Goal: Task Accomplishment & Management: Use online tool/utility

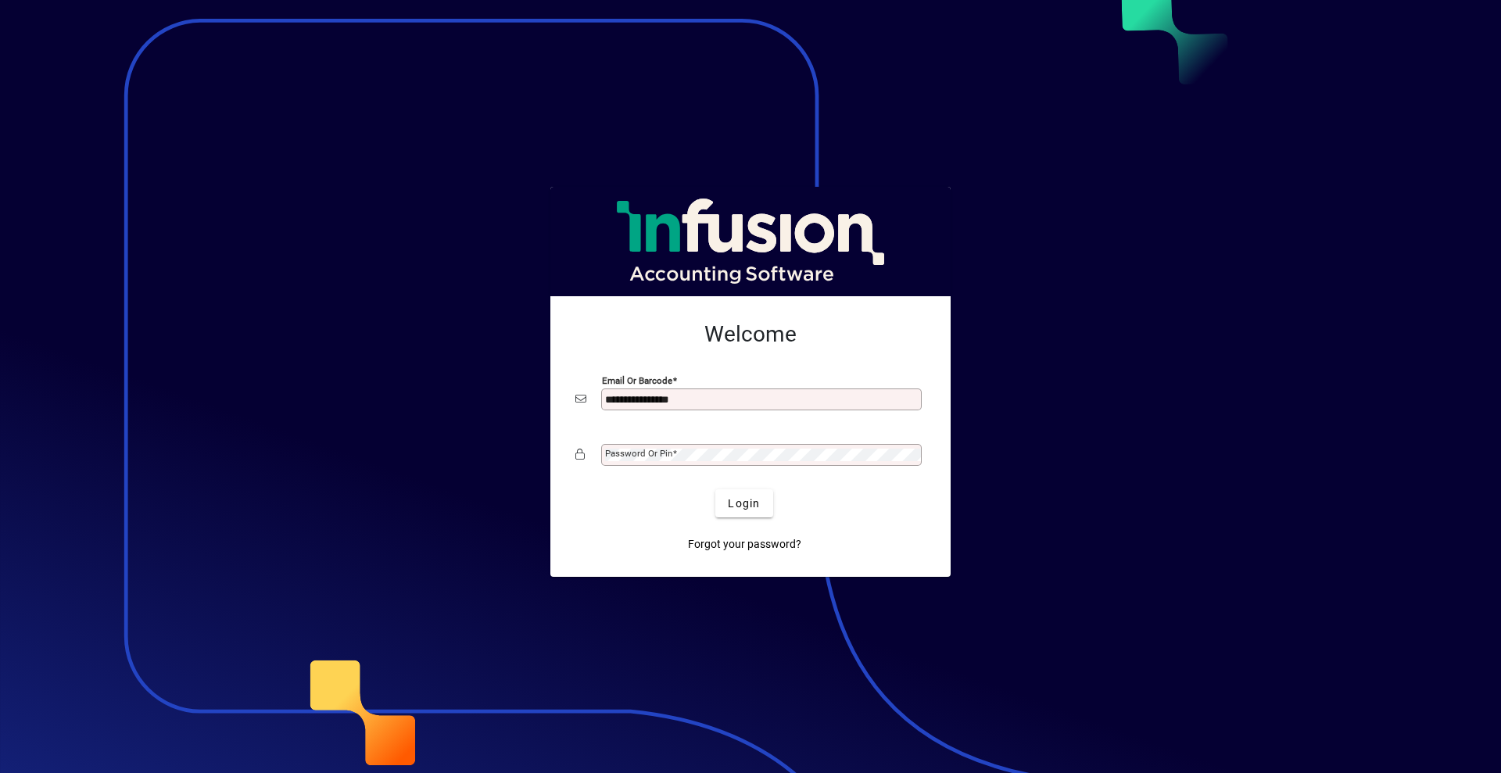
type input "**********"
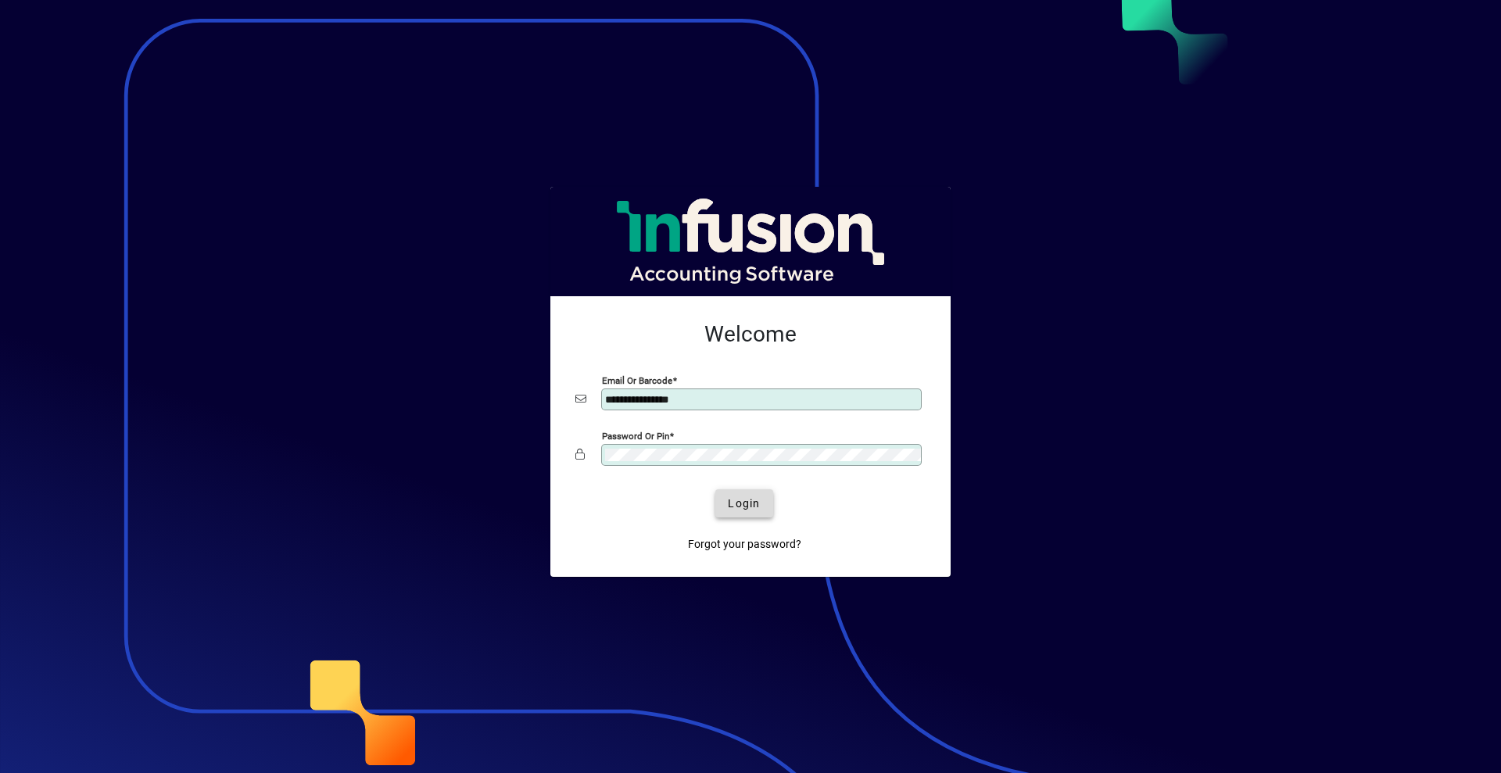
click at [745, 496] on span "Login" at bounding box center [744, 504] width 32 height 16
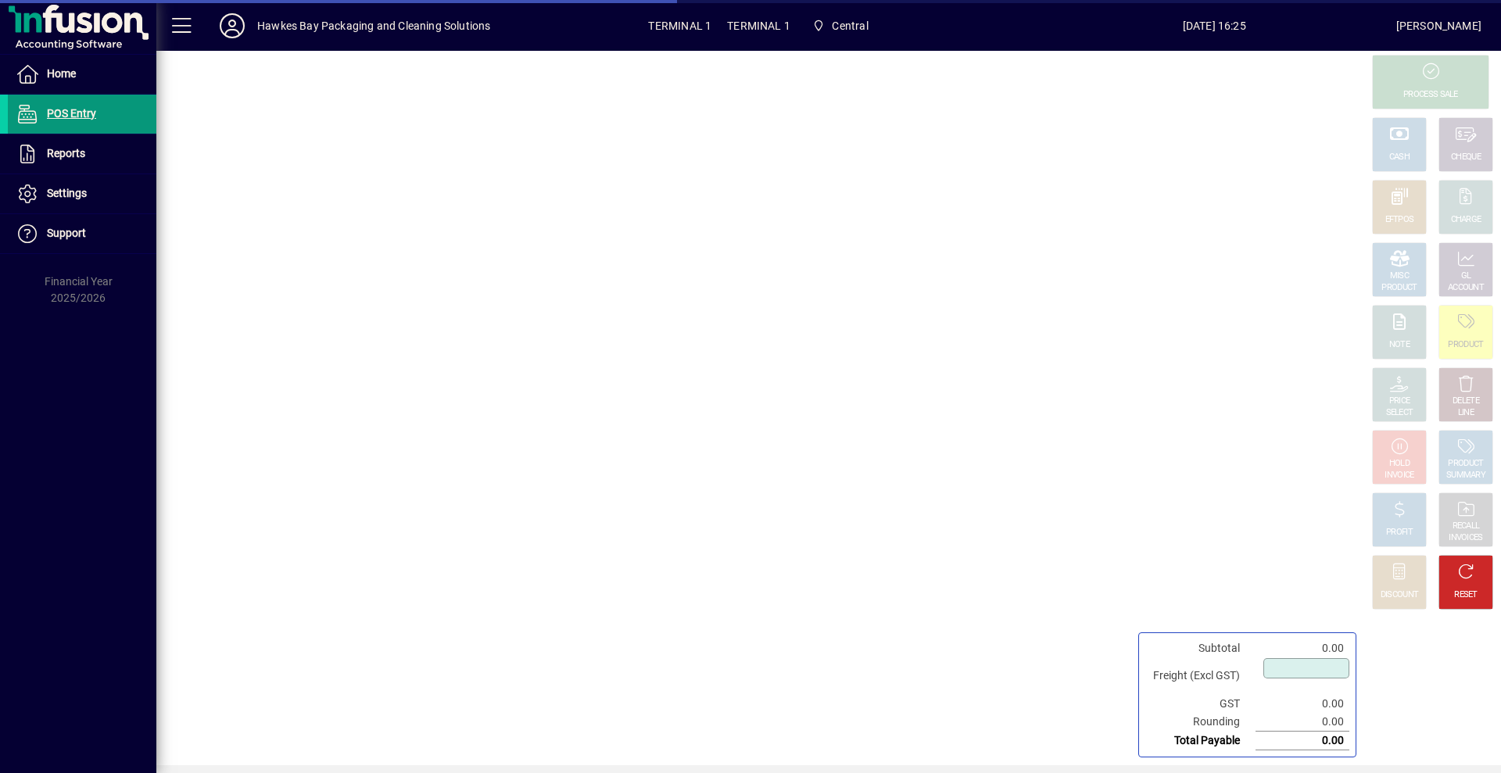
type input "****"
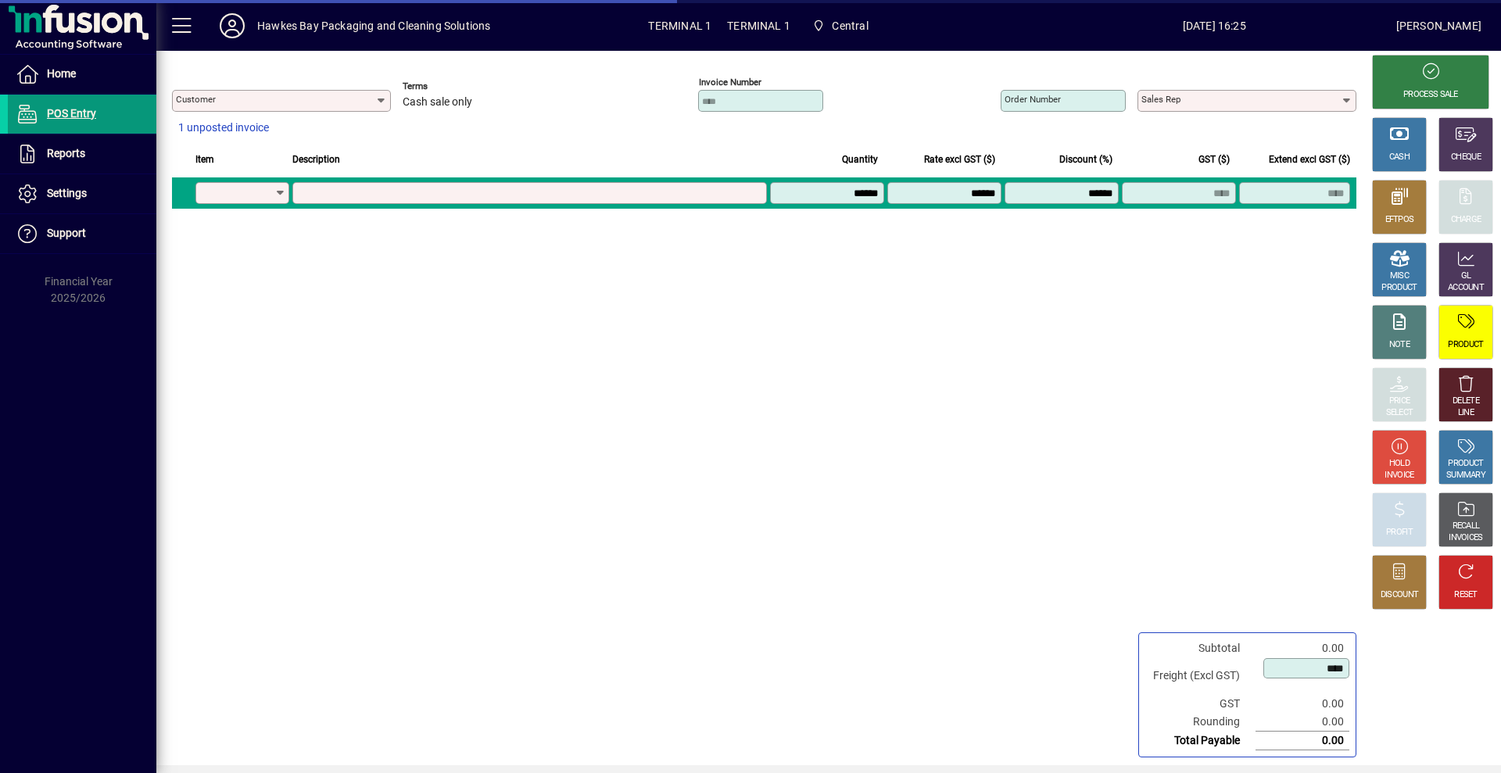
type input "**********"
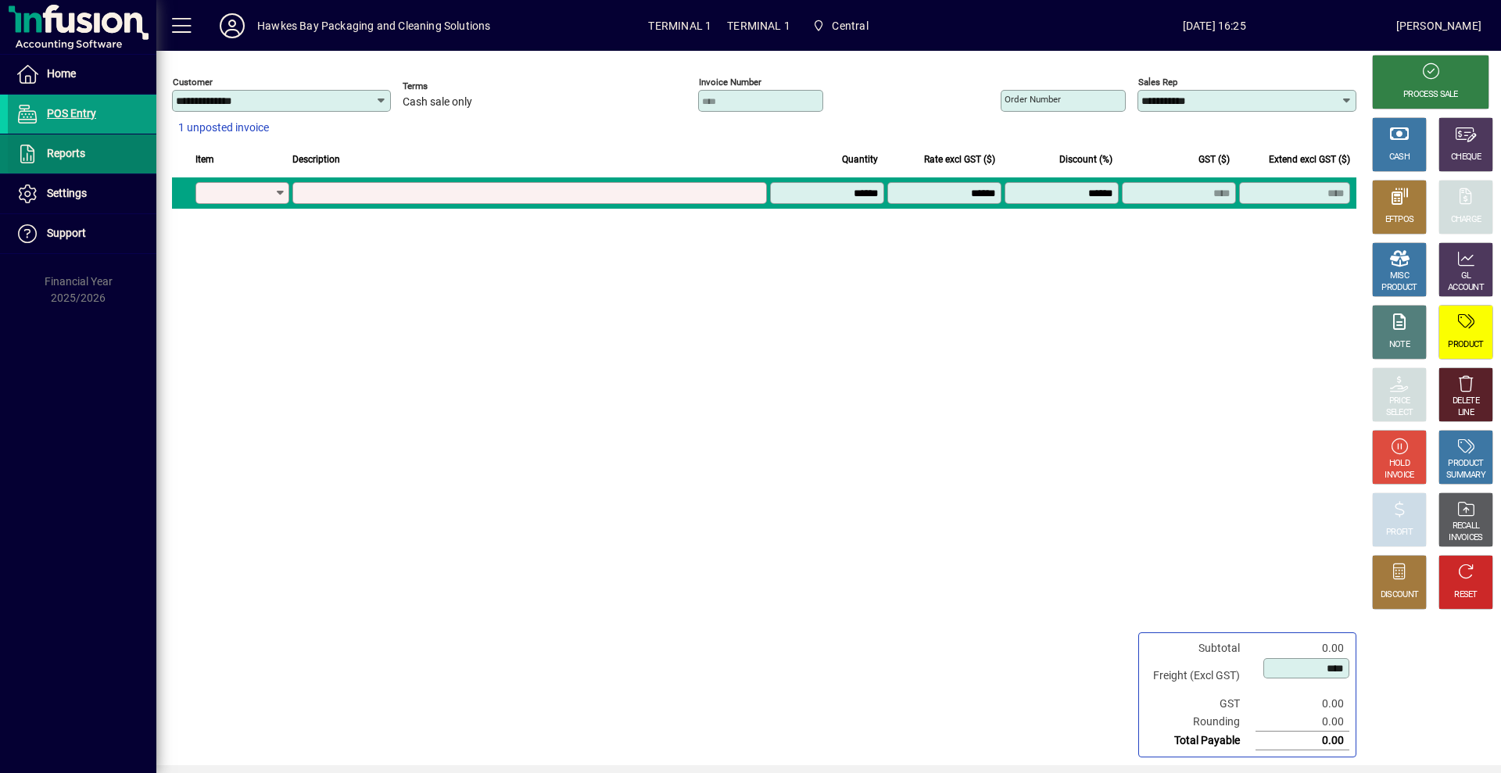
click at [88, 156] on span at bounding box center [82, 154] width 149 height 38
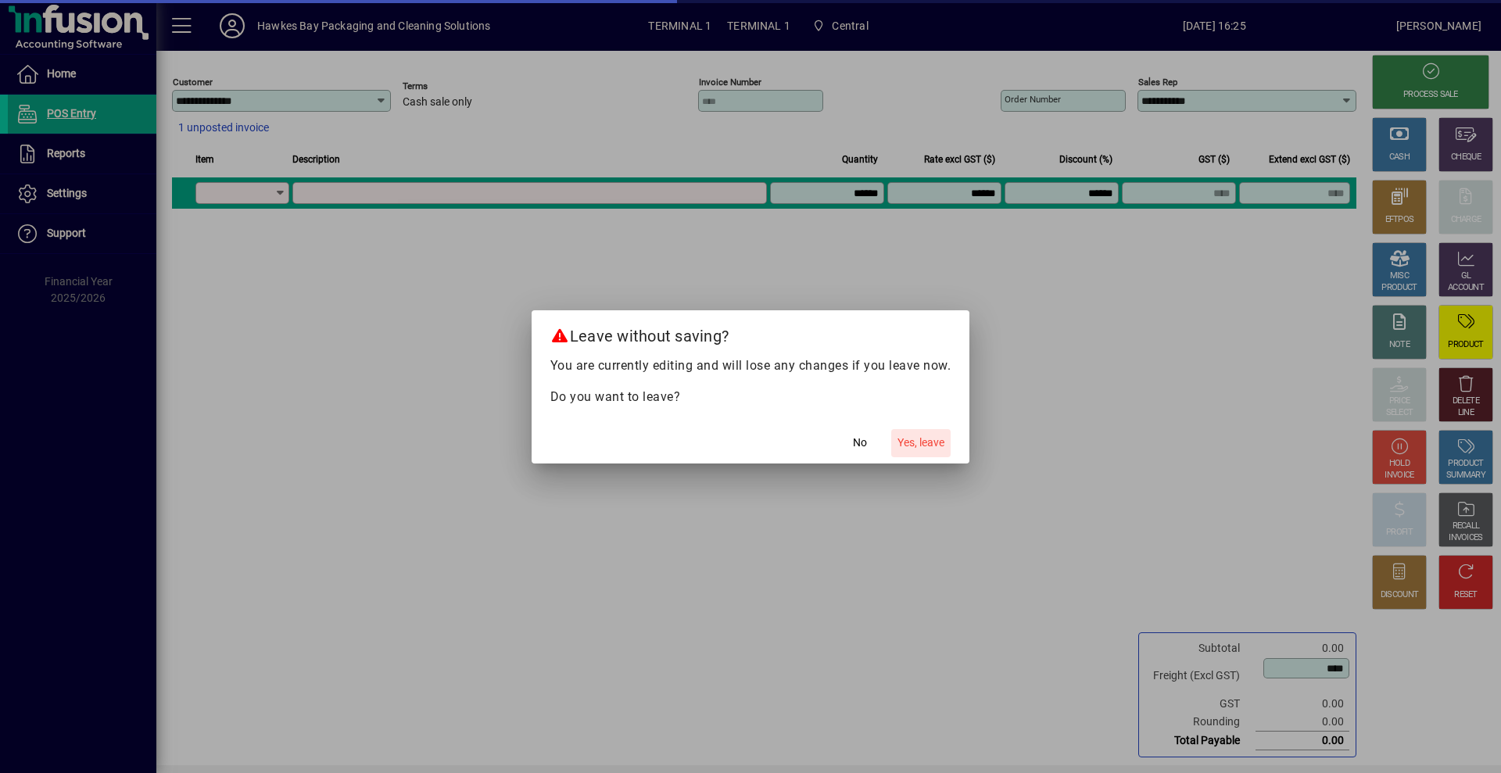
click at [919, 443] on span "Yes, leave" at bounding box center [921, 443] width 47 height 16
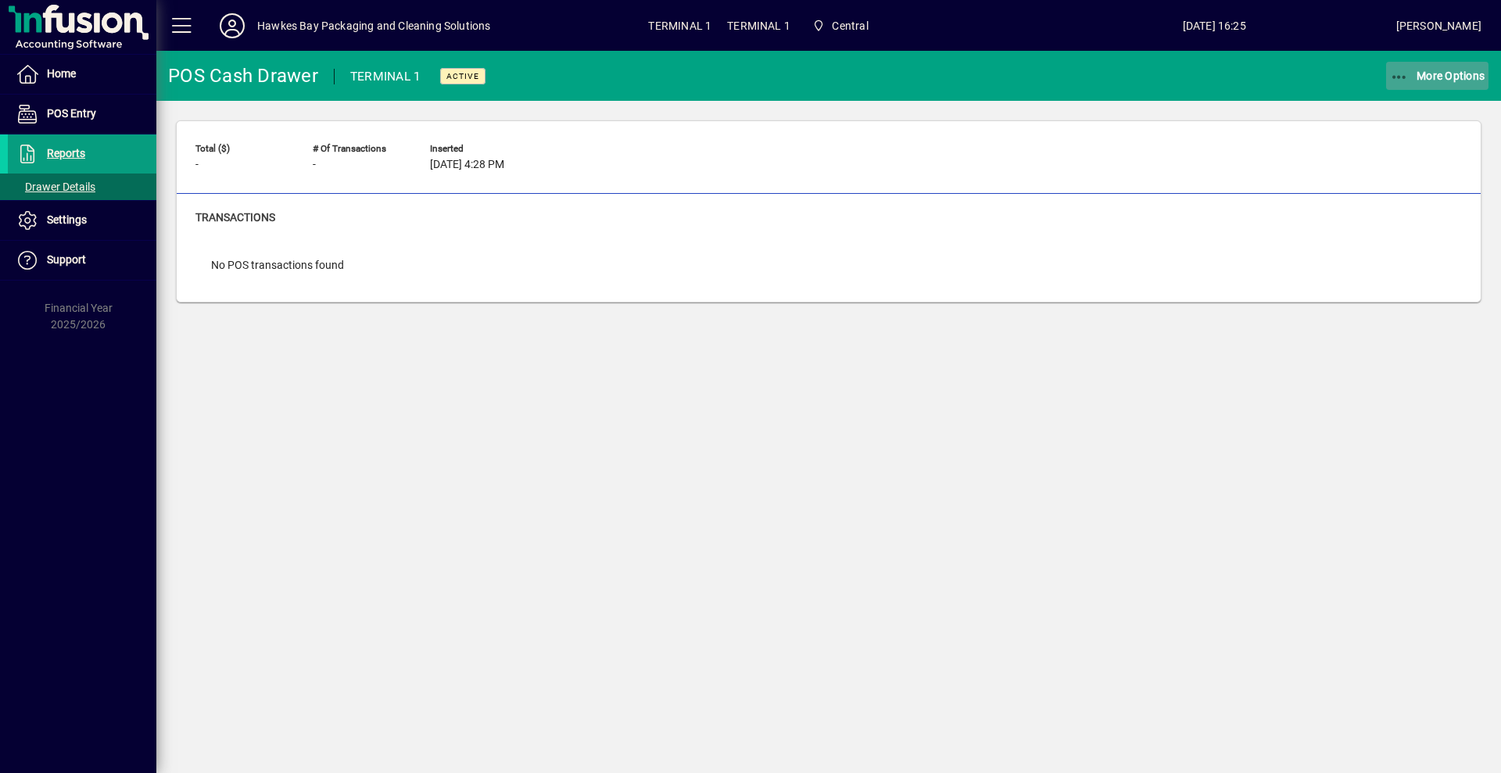
click at [1428, 74] on span "More Options" at bounding box center [1437, 76] width 95 height 13
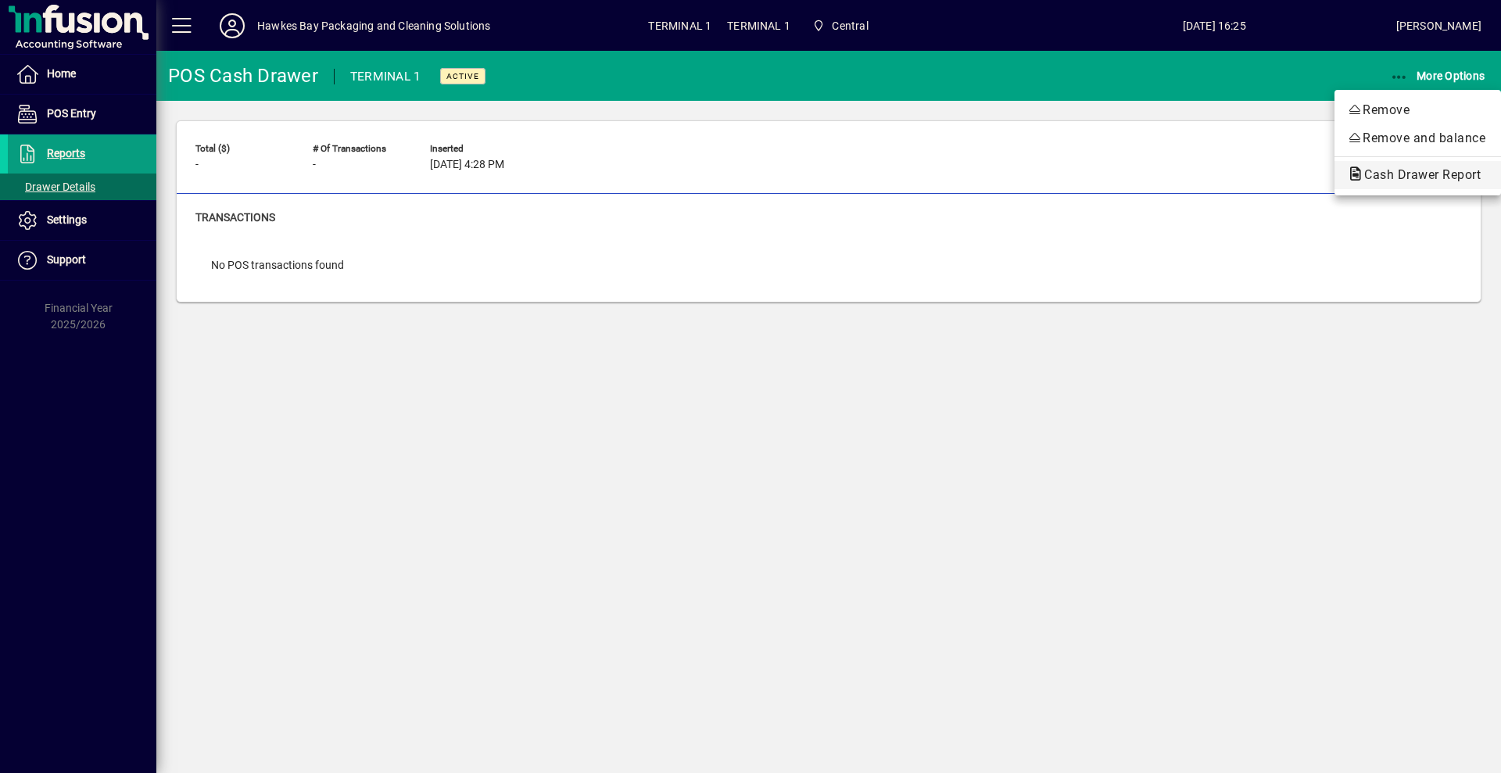
click at [1392, 170] on span "Cash Drawer Report" at bounding box center [1418, 174] width 142 height 15
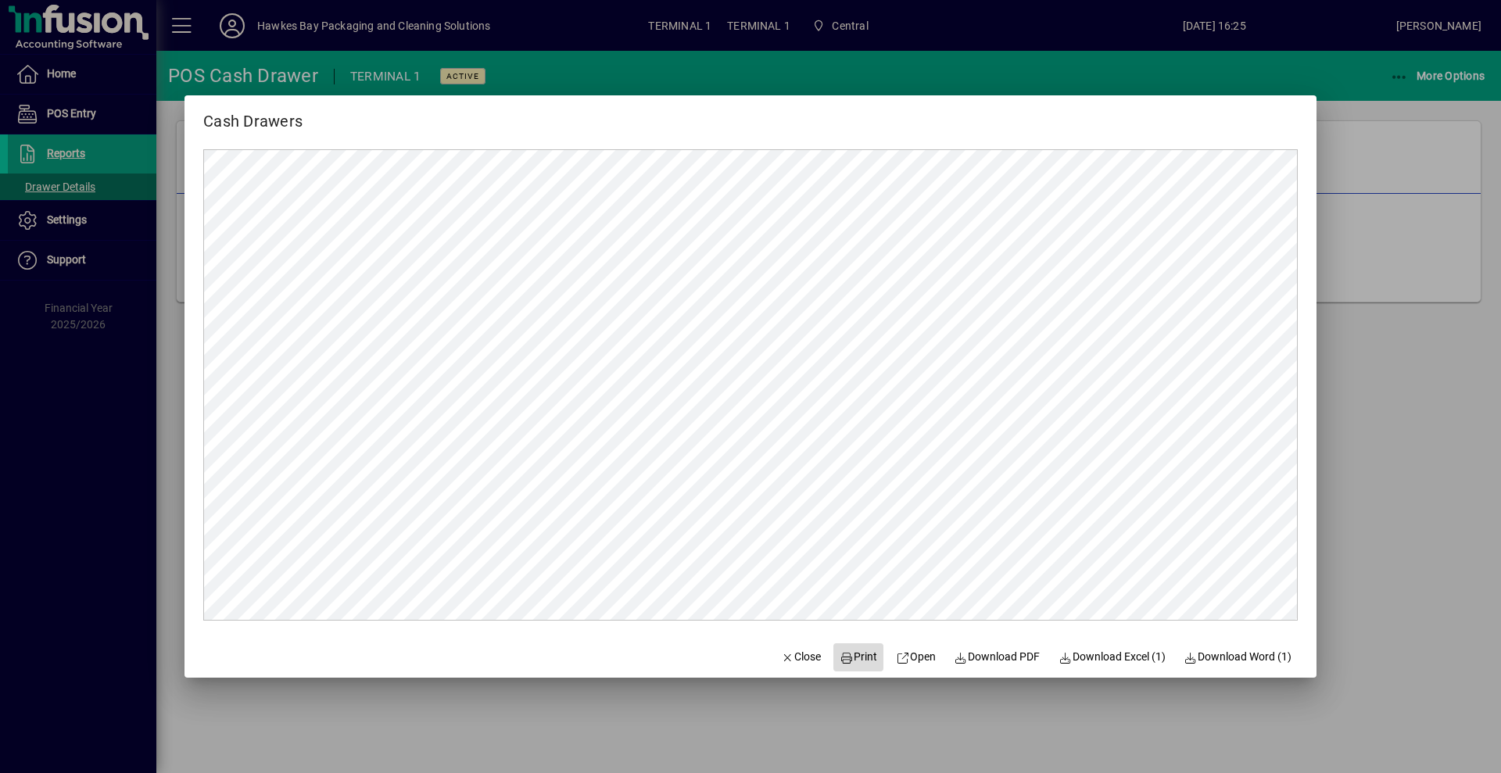
click at [845, 657] on span "Print" at bounding box center [859, 657] width 38 height 16
click at [842, 652] on span "Print" at bounding box center [859, 657] width 38 height 16
click at [977, 653] on span "Download PDF" at bounding box center [998, 657] width 86 height 16
click at [789, 655] on span "Close" at bounding box center [801, 657] width 41 height 16
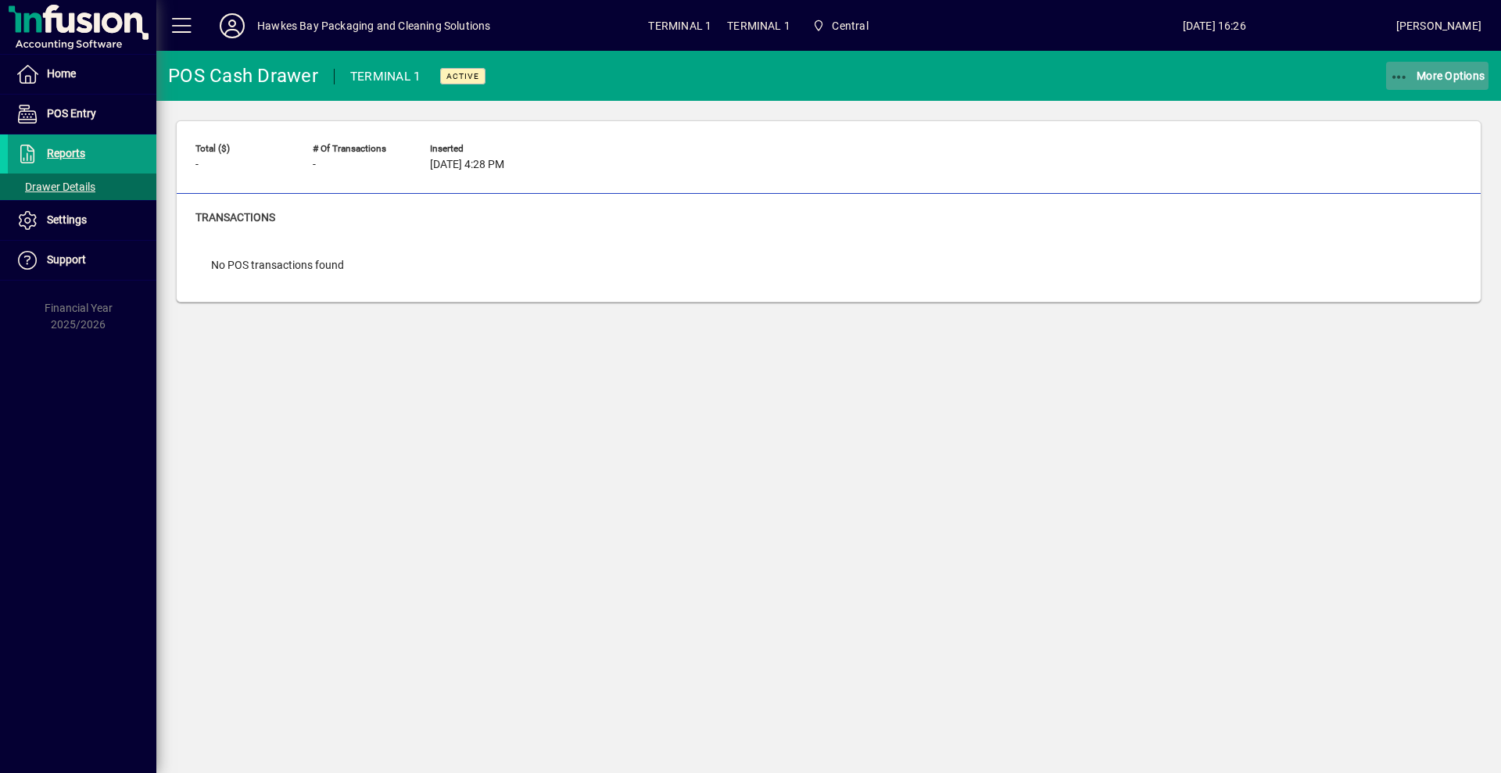
click at [1439, 71] on span "More Options" at bounding box center [1437, 76] width 95 height 13
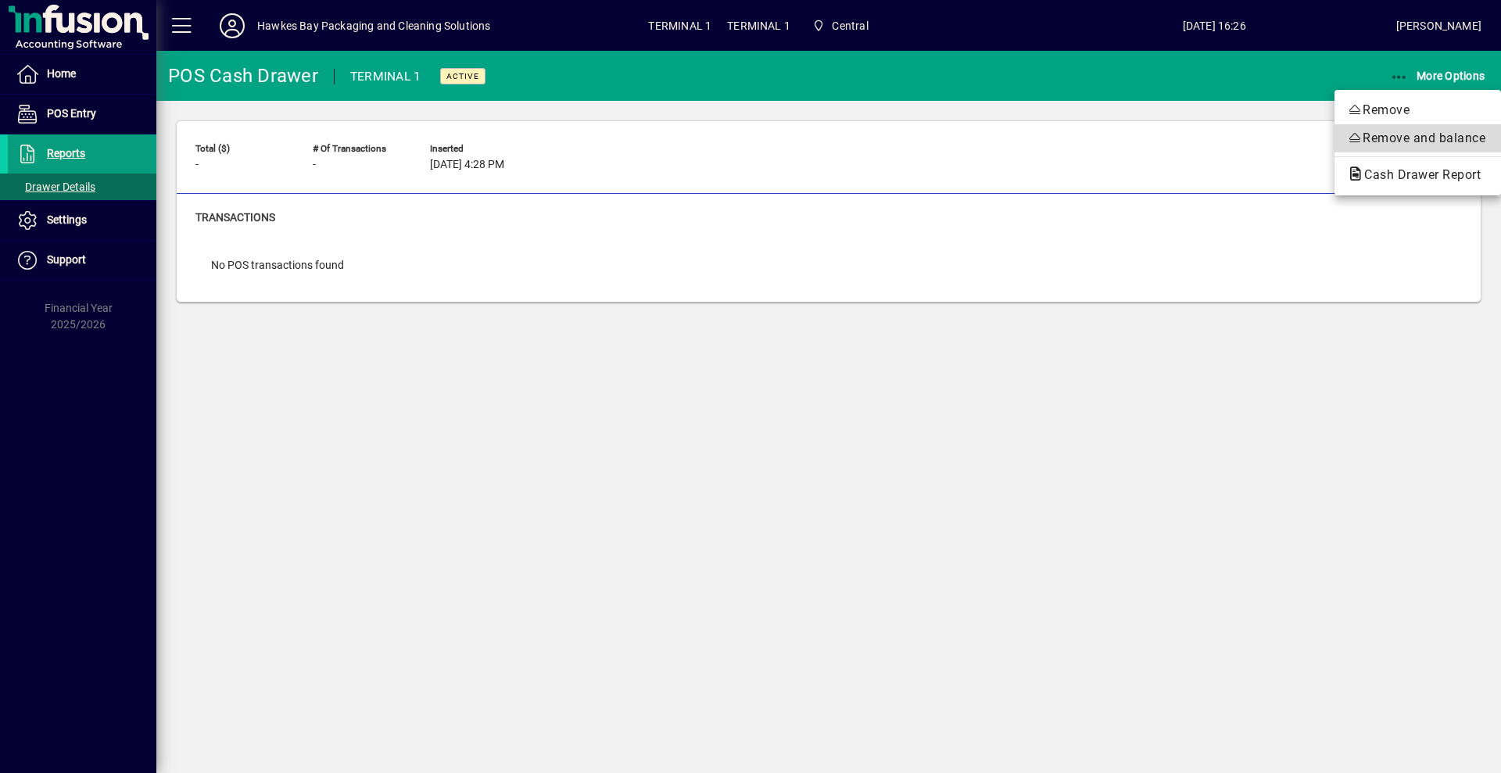
click at [1377, 138] on span "Remove and balance" at bounding box center [1418, 138] width 142 height 19
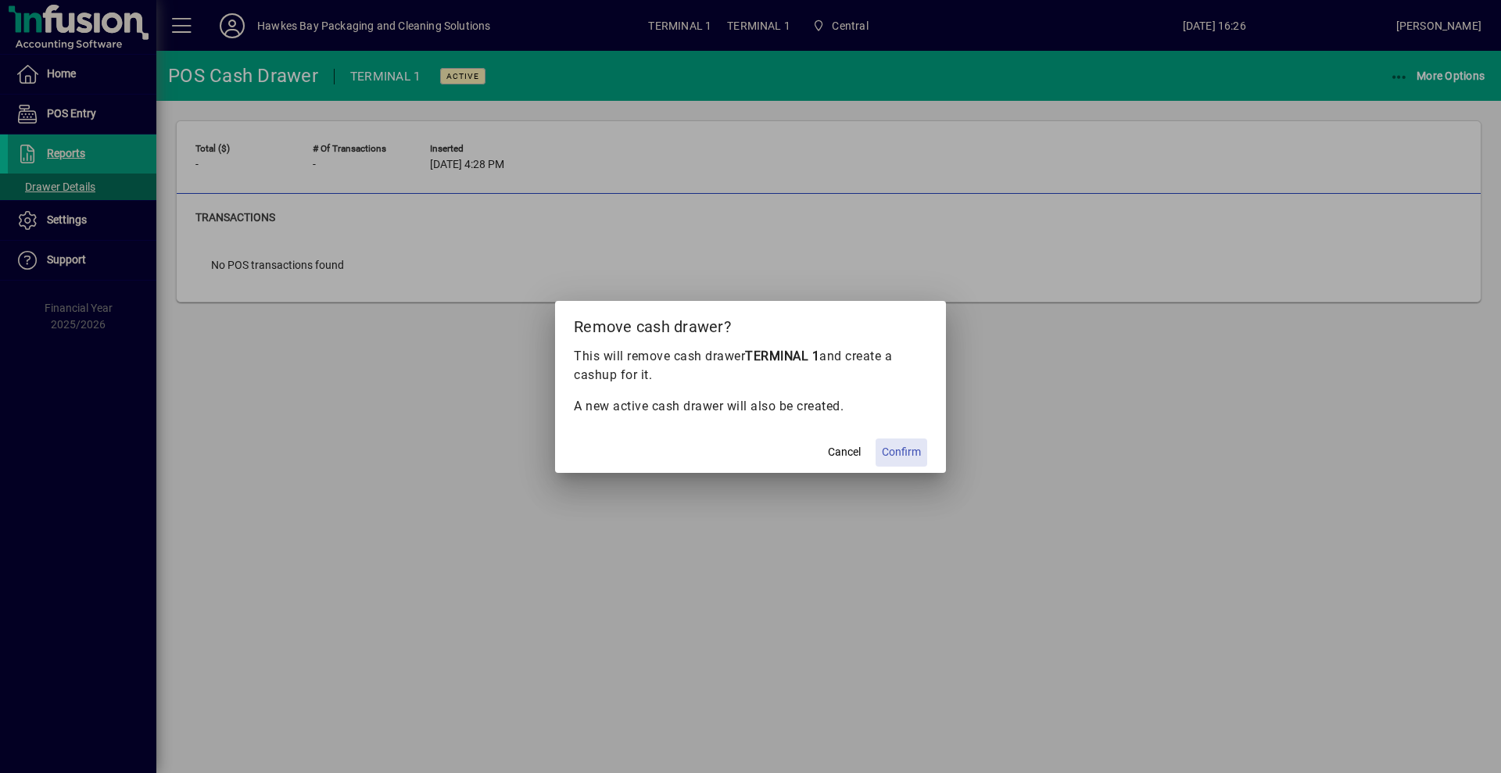
click at [898, 454] on span "Confirm" at bounding box center [901, 452] width 39 height 16
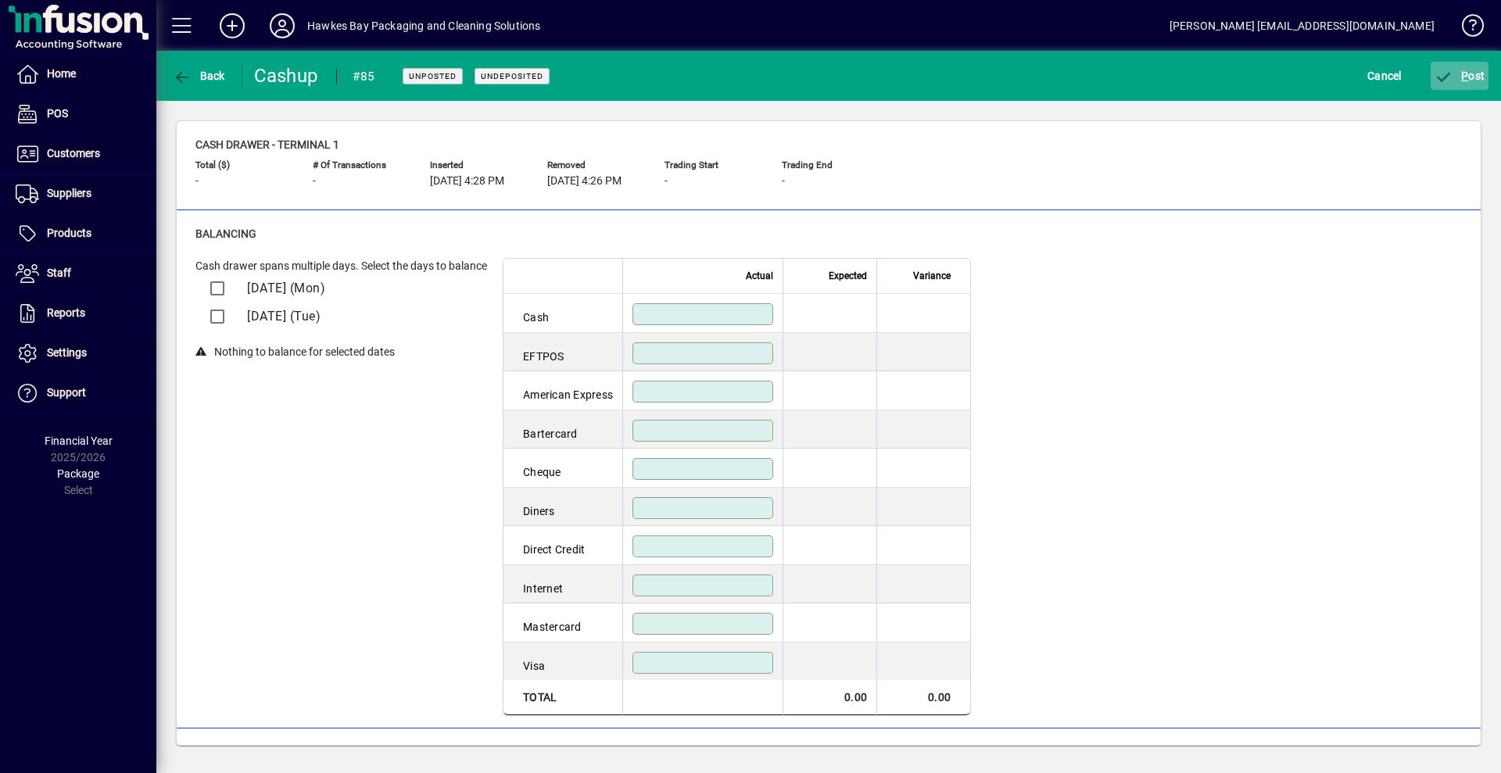
click at [1460, 76] on span "P ost" at bounding box center [1460, 76] width 51 height 13
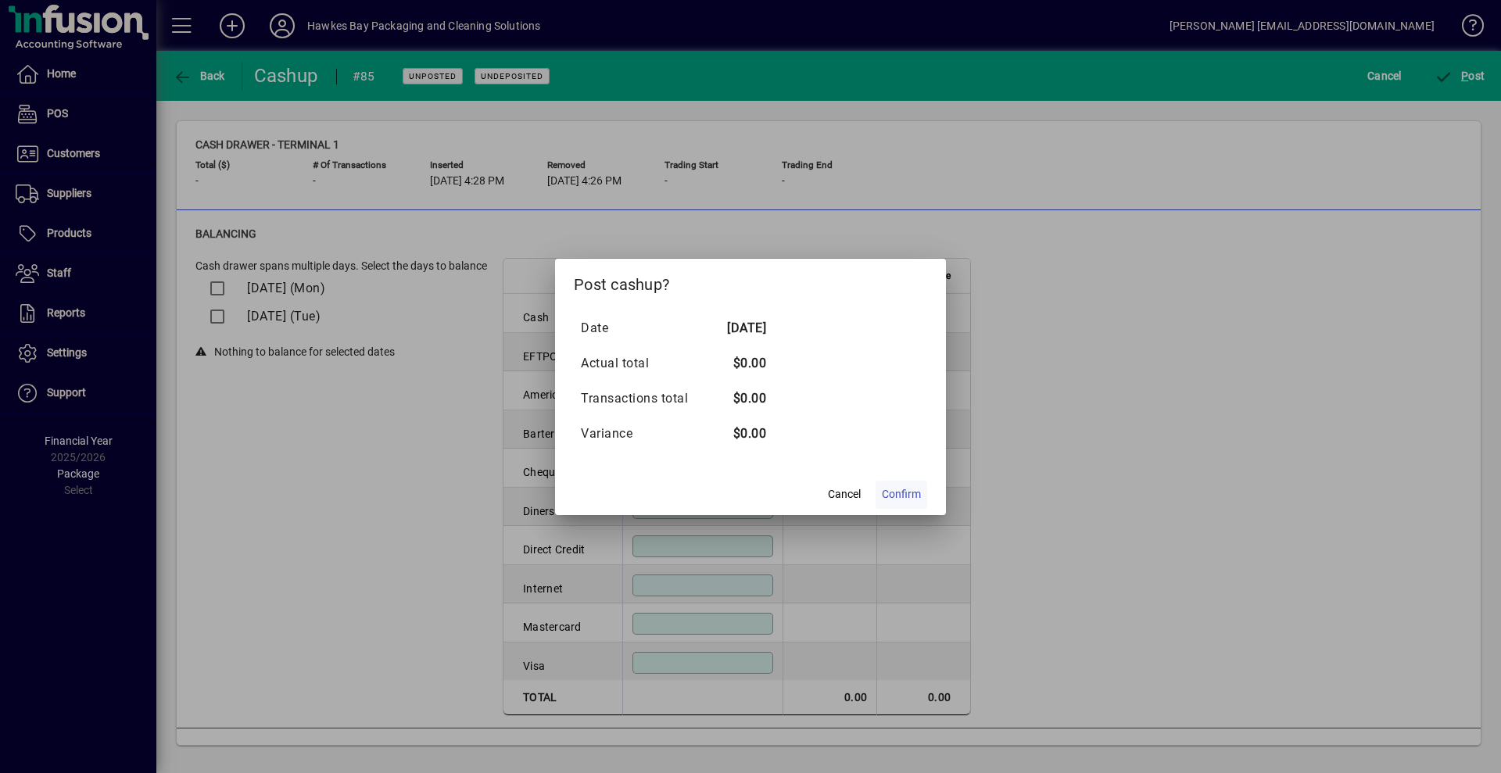
click at [908, 502] on span "Confirm" at bounding box center [901, 494] width 39 height 16
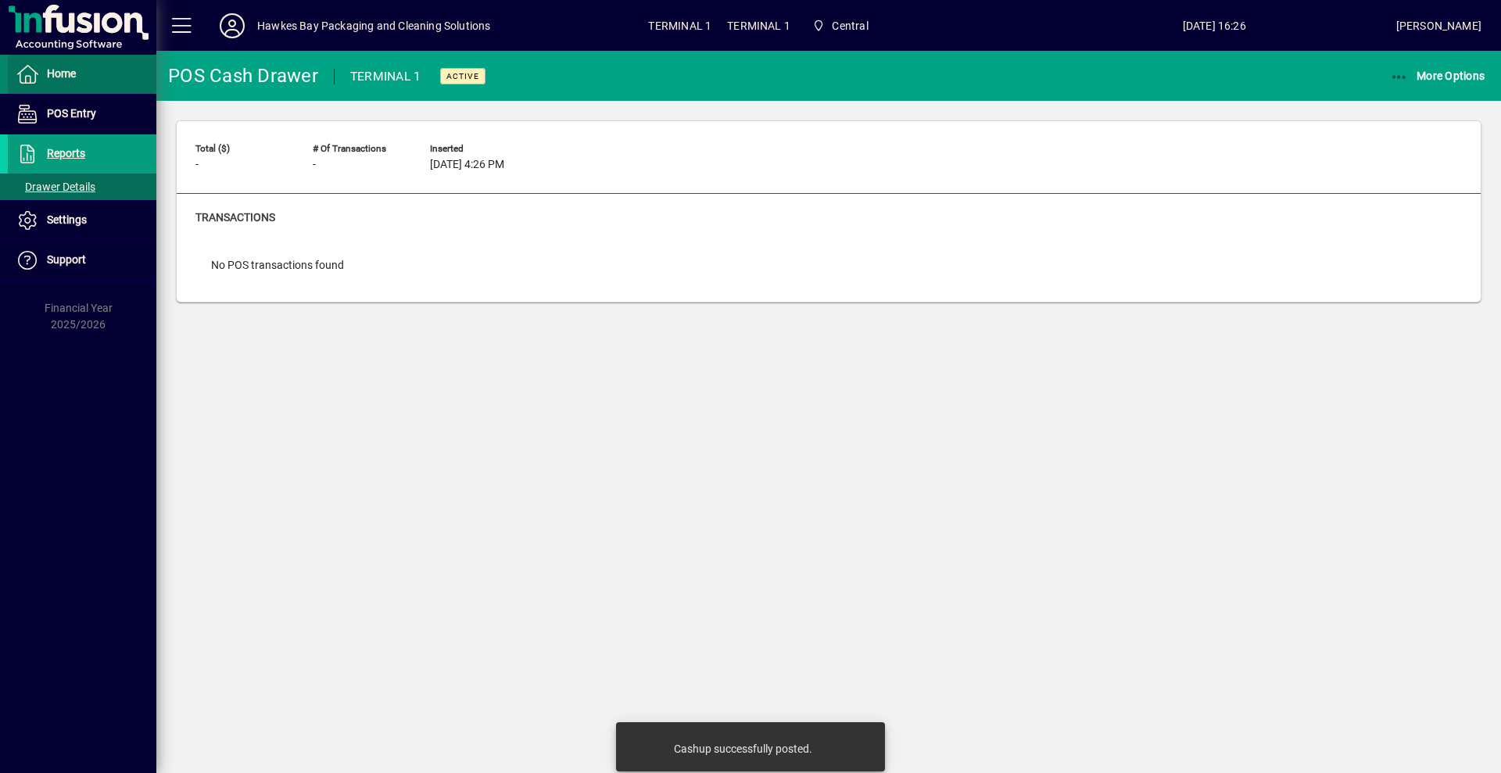
click at [49, 66] on span "Home" at bounding box center [42, 74] width 68 height 19
